Goal: Task Accomplishment & Management: Use online tool/utility

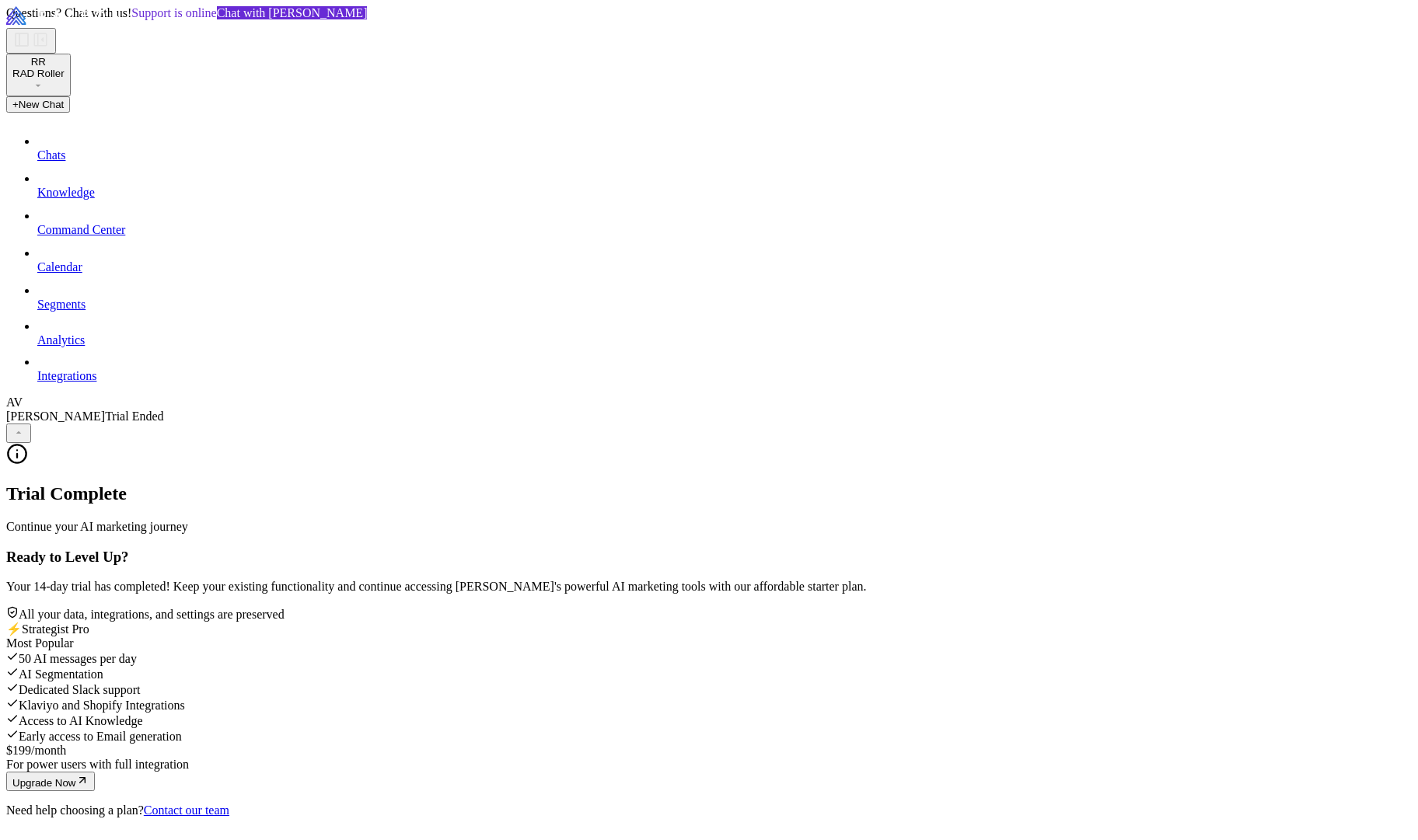
click at [1037, 443] on div "Trial Complete Continue your AI marketing journey Ready to Level Up? Your 14-da…" at bounding box center [715, 630] width 1418 height 375
click at [969, 726] on div "Trial Complete Continue your AI marketing journey Ready to Level Up? Your 14-da…" at bounding box center [715, 630] width 1418 height 375
click at [990, 714] on div "Trial Complete Continue your AI marketing journey Ready to Level Up? Your 14-da…" at bounding box center [715, 630] width 1418 height 375
